Goal: Transaction & Acquisition: Purchase product/service

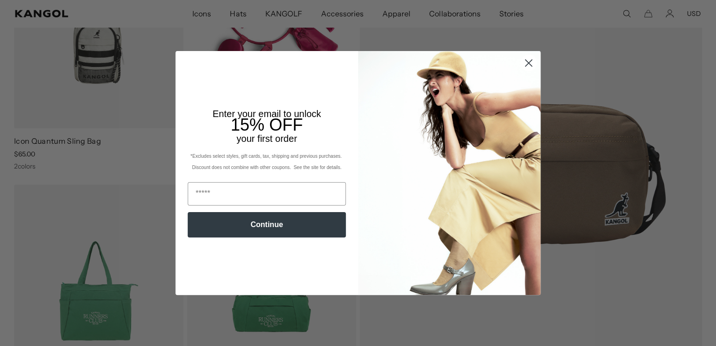
click at [522, 62] on circle "Close dialog" at bounding box center [528, 62] width 15 height 15
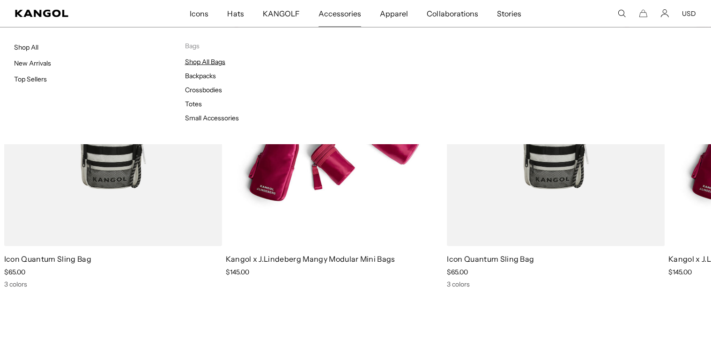
scroll to position [0, 193]
click at [190, 59] on link "Shop All Bags" at bounding box center [205, 62] width 40 height 8
